Goal: Task Accomplishment & Management: Manage account settings

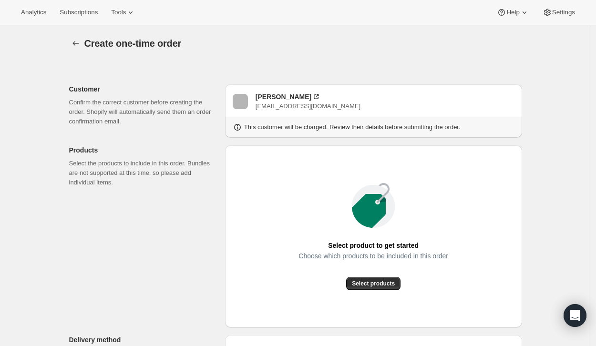
scroll to position [89, 0]
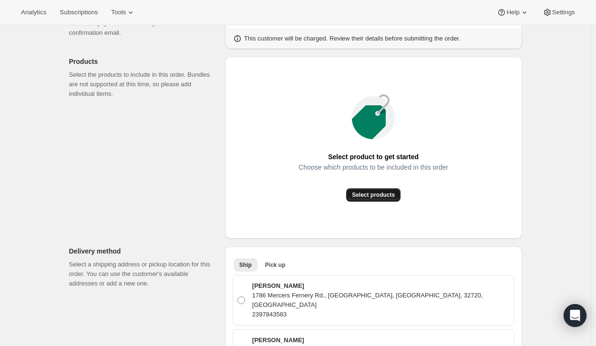
click at [373, 196] on span "Select products" at bounding box center [373, 195] width 43 height 8
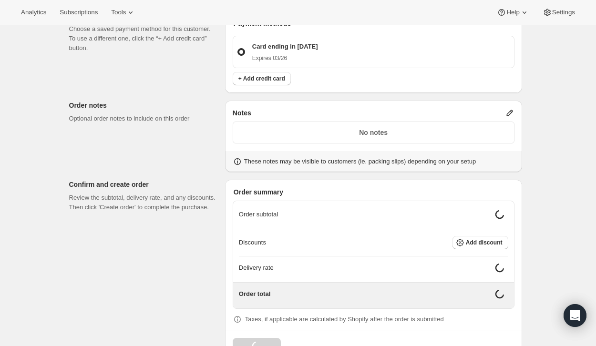
scroll to position [415, 0]
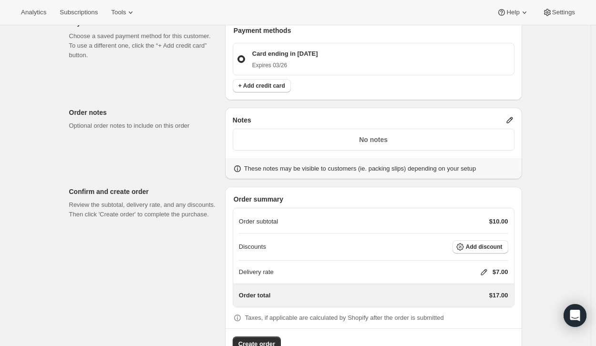
click at [484, 267] on icon at bounding box center [484, 272] width 10 height 10
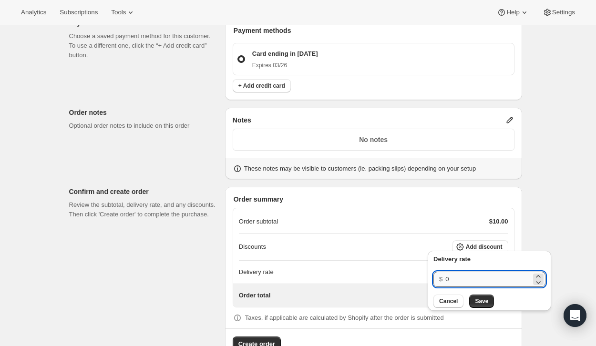
click at [455, 279] on input "0" at bounding box center [488, 279] width 86 height 15
type input "0"
click at [476, 301] on span "Save" at bounding box center [481, 301] width 13 height 8
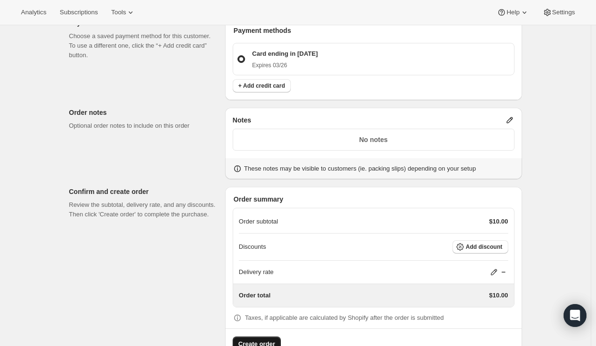
click at [247, 339] on span "Create order" at bounding box center [256, 344] width 37 height 10
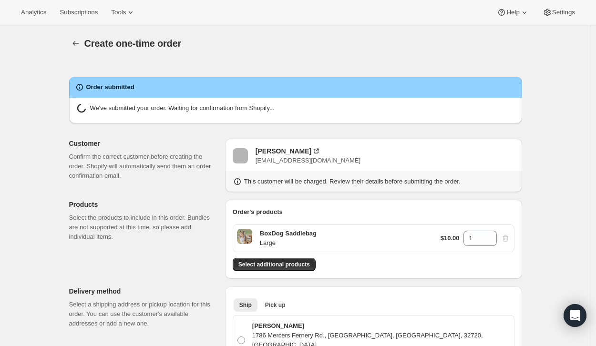
radio input "true"
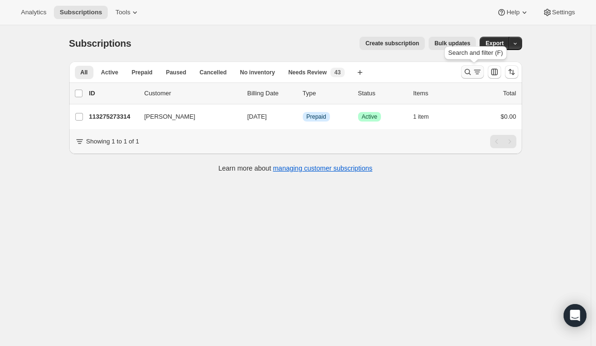
click at [479, 74] on icon "Search and filter results" at bounding box center [477, 72] width 10 height 10
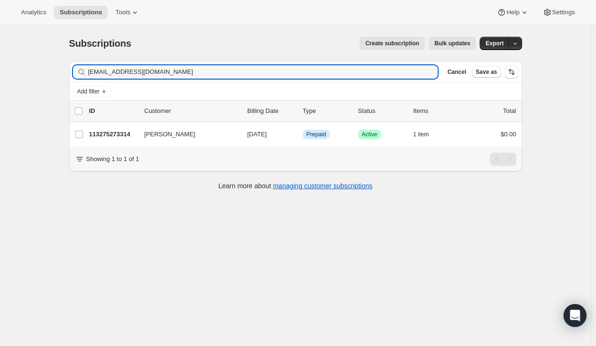
drag, startPoint x: 159, startPoint y: 75, endPoint x: 72, endPoint y: 75, distance: 87.2
click at [71, 75] on div "Filter subscribers dventucci@gmail.com Clear Cancel Save as" at bounding box center [295, 71] width 453 height 21
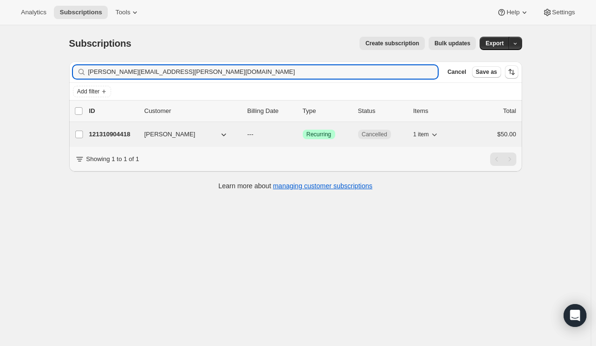
type input "lee.j.victoria@gmail.com"
click at [120, 135] on p "121310904418" at bounding box center [113, 135] width 48 height 10
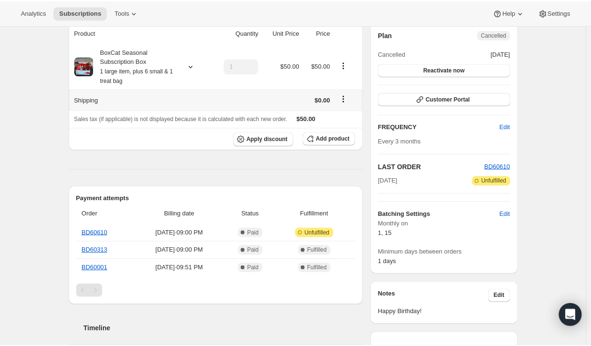
scroll to position [72, 0]
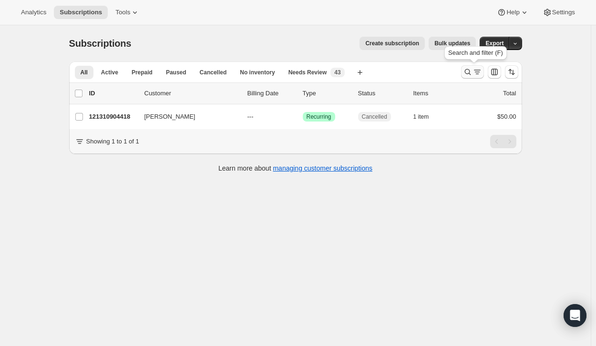
click at [472, 73] on icon "Search and filter results" at bounding box center [468, 72] width 10 height 10
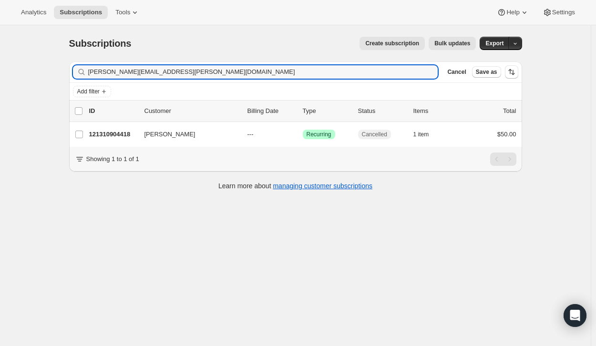
drag, startPoint x: 163, startPoint y: 71, endPoint x: 22, endPoint y: 83, distance: 141.1
click at [22, 83] on div "Subscriptions. This page is ready Subscriptions Create subscription Bulk update…" at bounding box center [295, 198] width 590 height 346
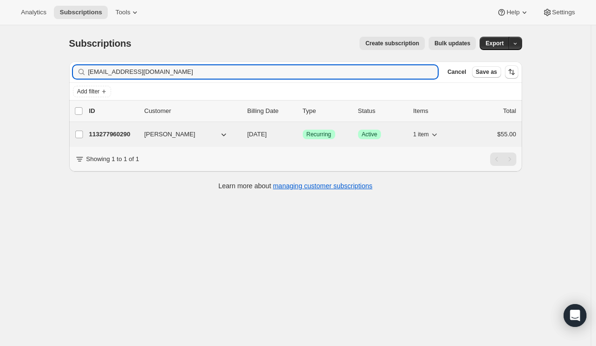
type input "[EMAIL_ADDRESS][DOMAIN_NAME]"
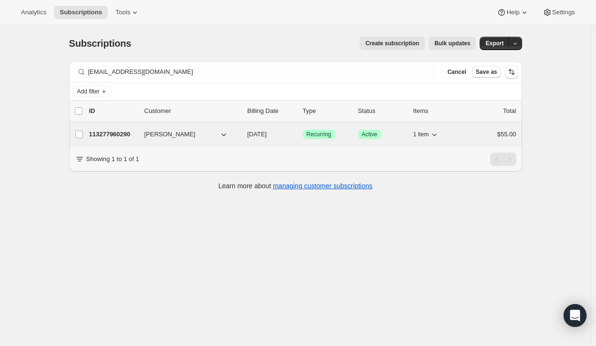
click at [120, 133] on p "113277960290" at bounding box center [113, 135] width 48 height 10
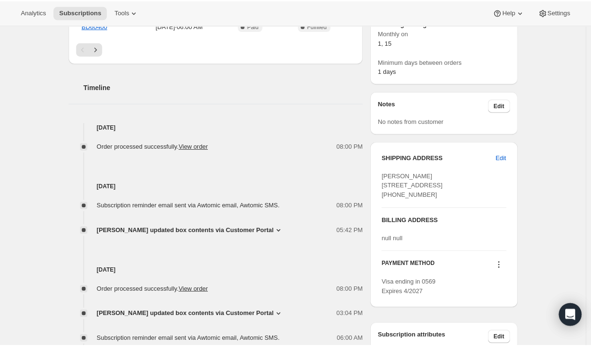
scroll to position [315, 0]
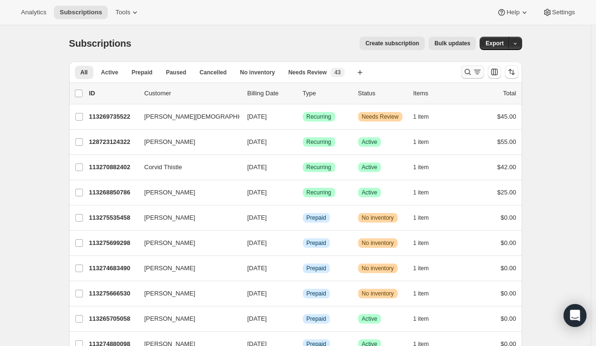
click at [472, 72] on icon "Search and filter results" at bounding box center [468, 72] width 10 height 10
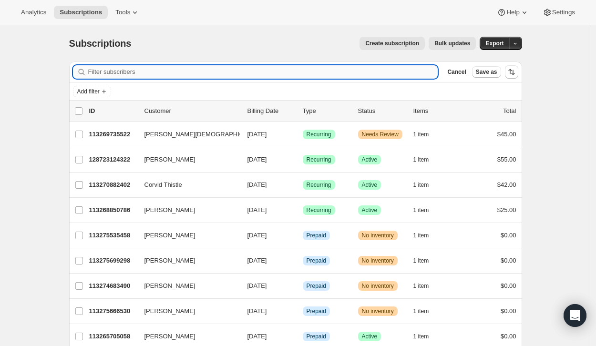
paste input "melissa.holland@protiviti.com"
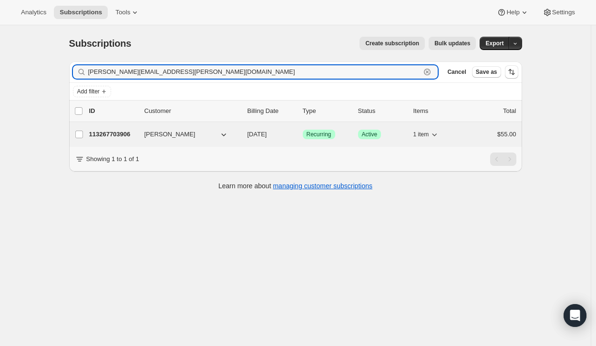
type input "melissa.holland@protiviti.com"
click at [118, 132] on p "113267703906" at bounding box center [113, 135] width 48 height 10
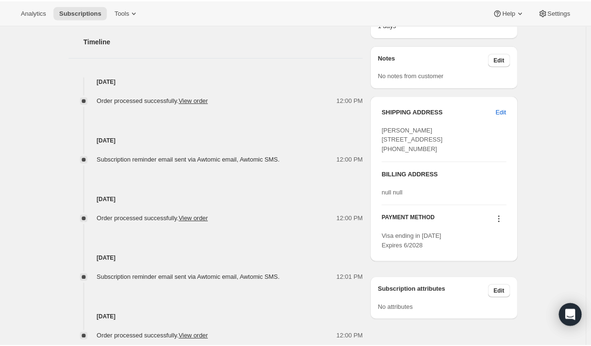
scroll to position [376, 0]
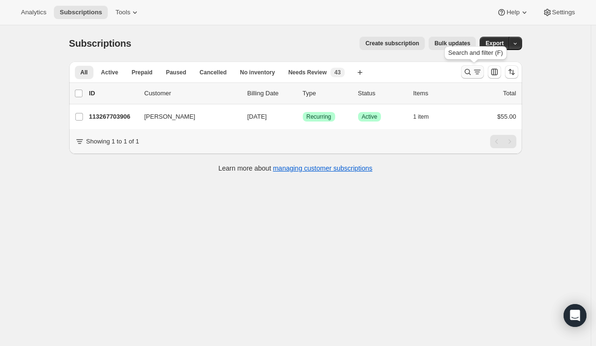
click at [475, 66] on button "Search and filter results" at bounding box center [472, 71] width 23 height 13
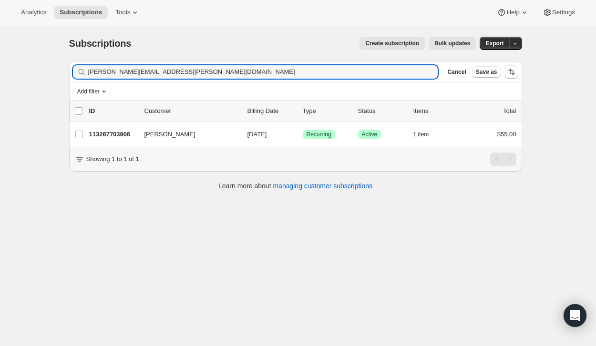
drag, startPoint x: 189, startPoint y: 72, endPoint x: 55, endPoint y: 66, distance: 134.0
click at [55, 66] on div "Subscriptions. This page is ready Subscriptions Create subscription Bulk update…" at bounding box center [295, 198] width 590 height 346
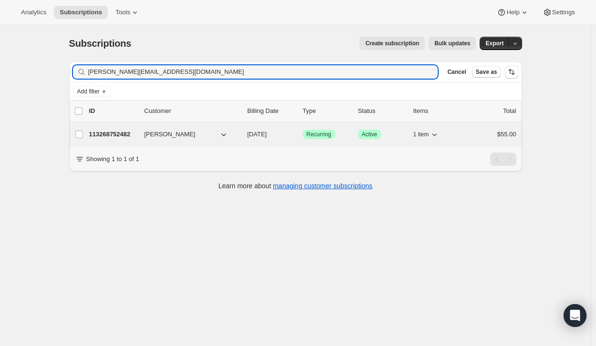
type input "[PERSON_NAME][EMAIL_ADDRESS][DOMAIN_NAME]"
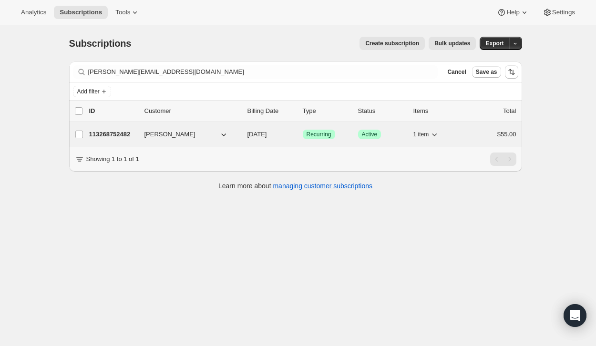
click at [122, 132] on p "113268752482" at bounding box center [113, 135] width 48 height 10
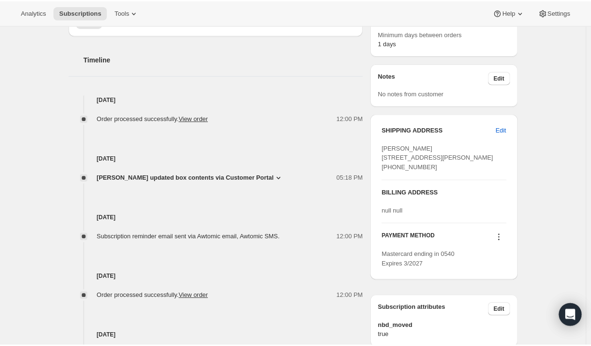
scroll to position [352, 0]
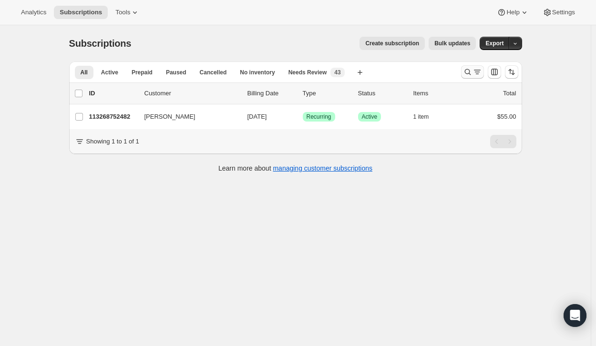
click at [475, 71] on icon "Search and filter results" at bounding box center [477, 72] width 10 height 10
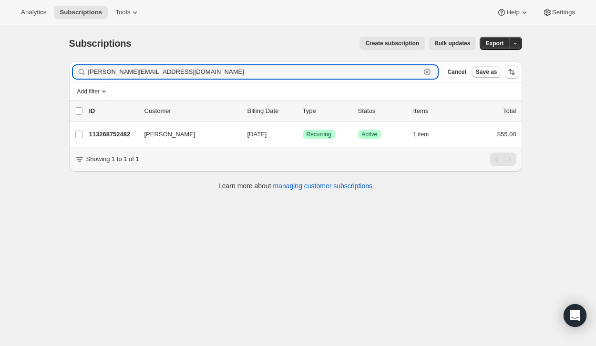
drag, startPoint x: 200, startPoint y: 72, endPoint x: 72, endPoint y: 83, distance: 127.7
click at [72, 83] on div "Filter subscribers hannah.fritter@icloud.com Clear Cancel Save as Add filter" at bounding box center [295, 80] width 453 height 39
paste input "maia_bug@yahoo"
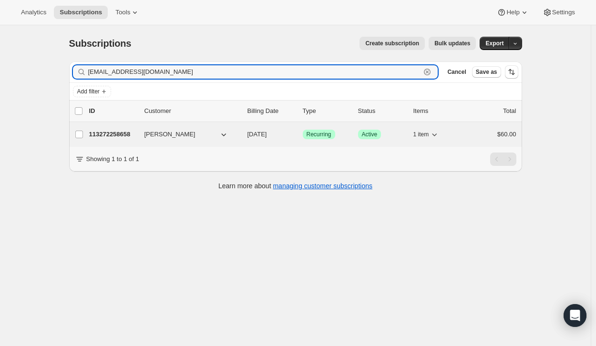
type input "maia_bug@yahoo.com"
click at [123, 134] on p "113272258658" at bounding box center [113, 135] width 48 height 10
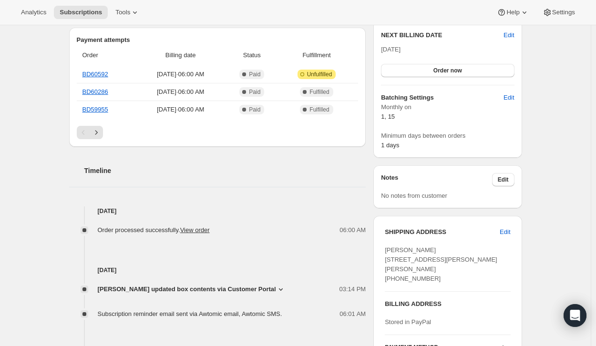
scroll to position [249, 0]
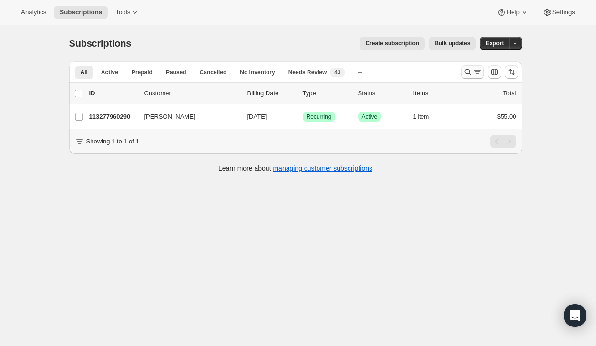
click at [468, 71] on icon "Search and filter results" at bounding box center [468, 72] width 10 height 10
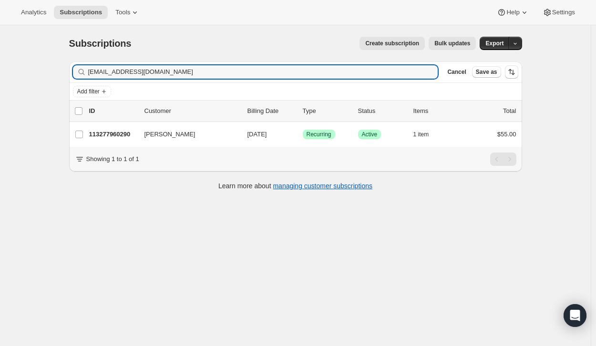
drag, startPoint x: 180, startPoint y: 74, endPoint x: 74, endPoint y: 79, distance: 105.4
click at [74, 79] on div "Filter subscribers [EMAIL_ADDRESS][DOMAIN_NAME] Clear Cancel Save as" at bounding box center [295, 71] width 453 height 21
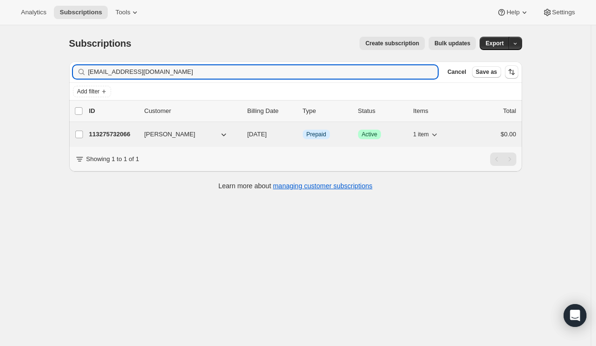
type input "[EMAIL_ADDRESS][DOMAIN_NAME]"
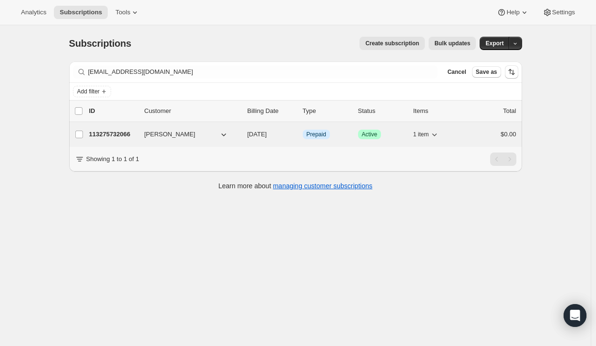
click at [113, 131] on p "113275732066" at bounding box center [113, 135] width 48 height 10
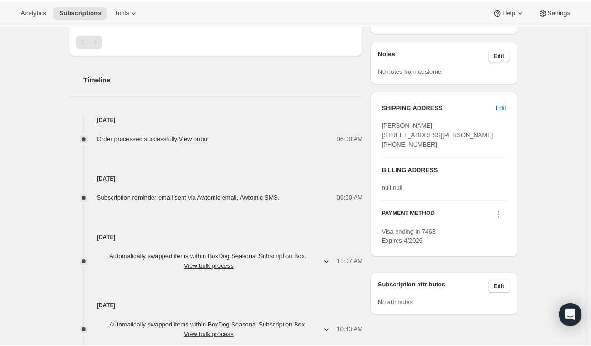
scroll to position [322, 0]
